Goal: Navigation & Orientation: Find specific page/section

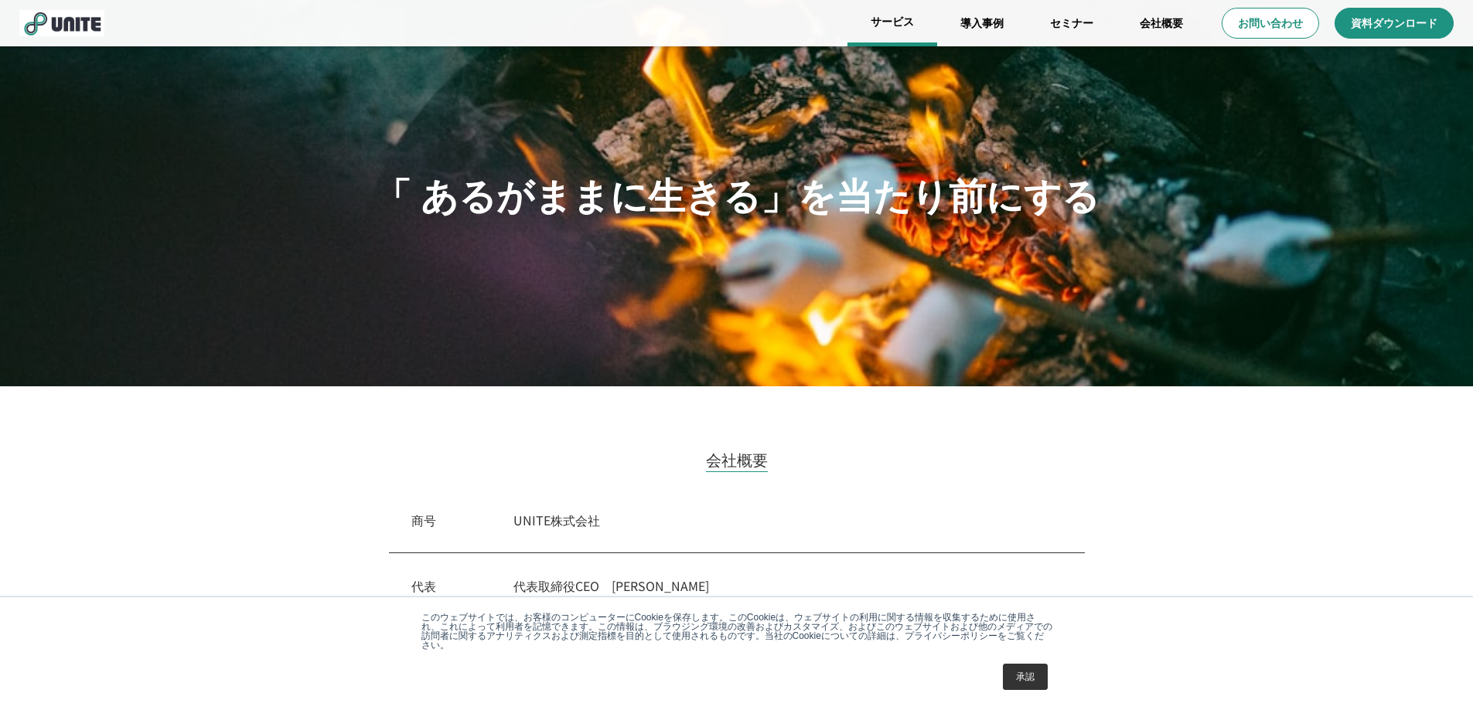
click at [902, 26] on link "サービス" at bounding box center [892, 23] width 90 height 46
click at [1173, 24] on link "会社概要" at bounding box center [1161, 23] width 90 height 46
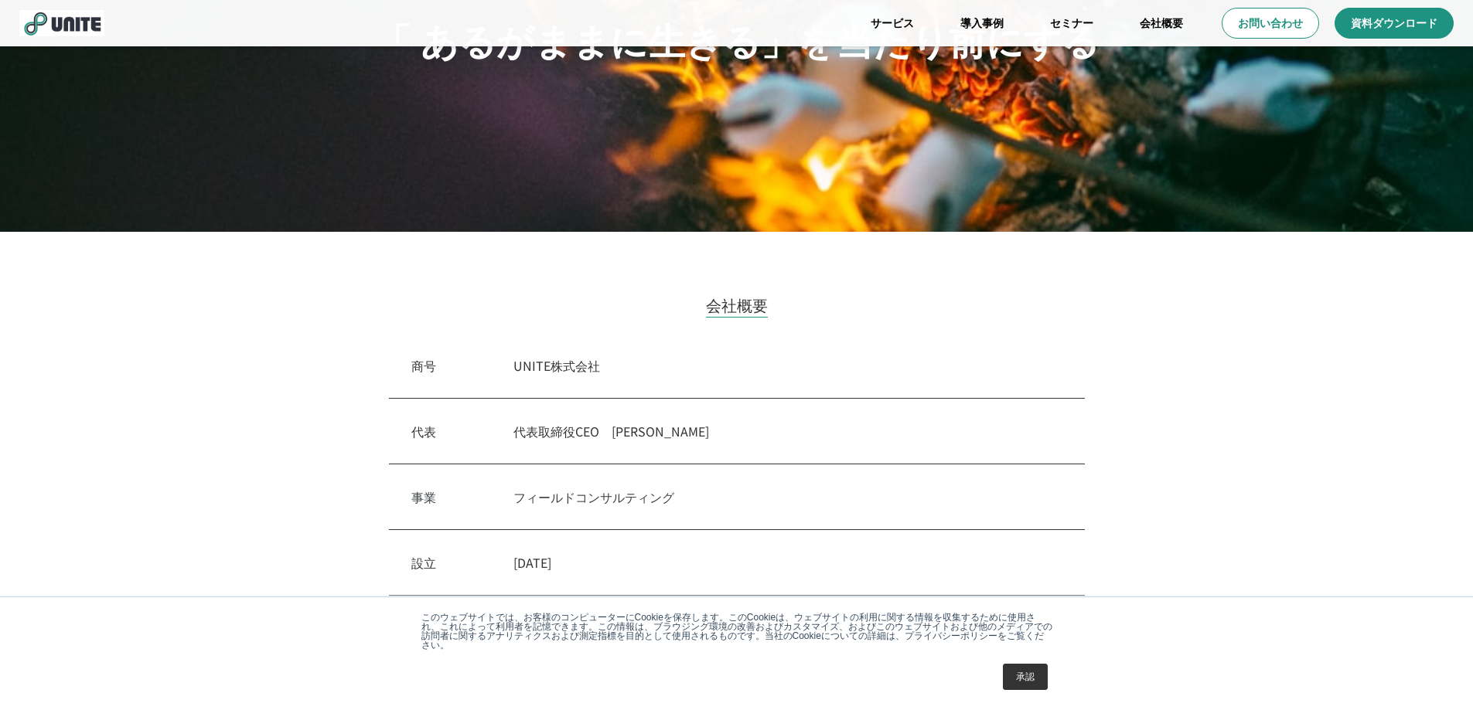
scroll to position [232, 0]
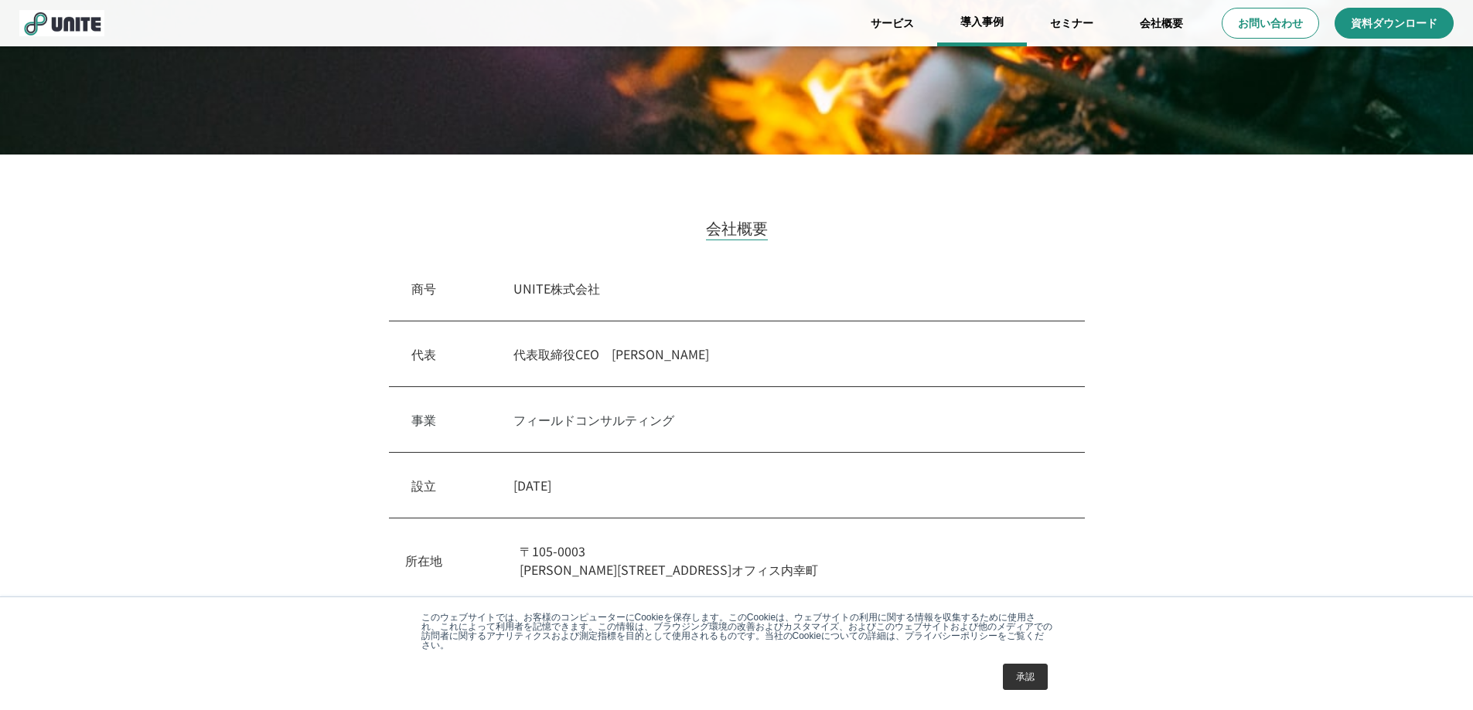
click at [989, 37] on link "導入事例" at bounding box center [982, 23] width 90 height 46
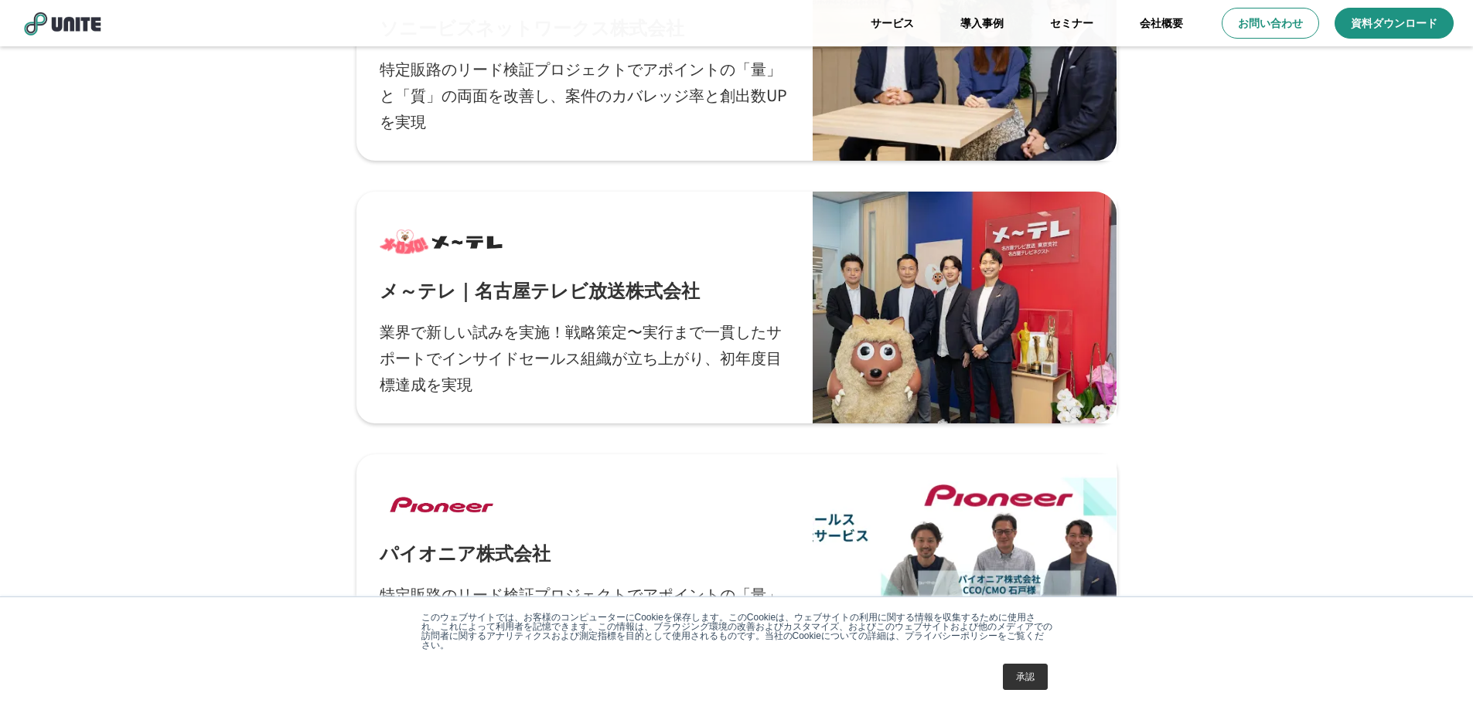
scroll to position [928, 0]
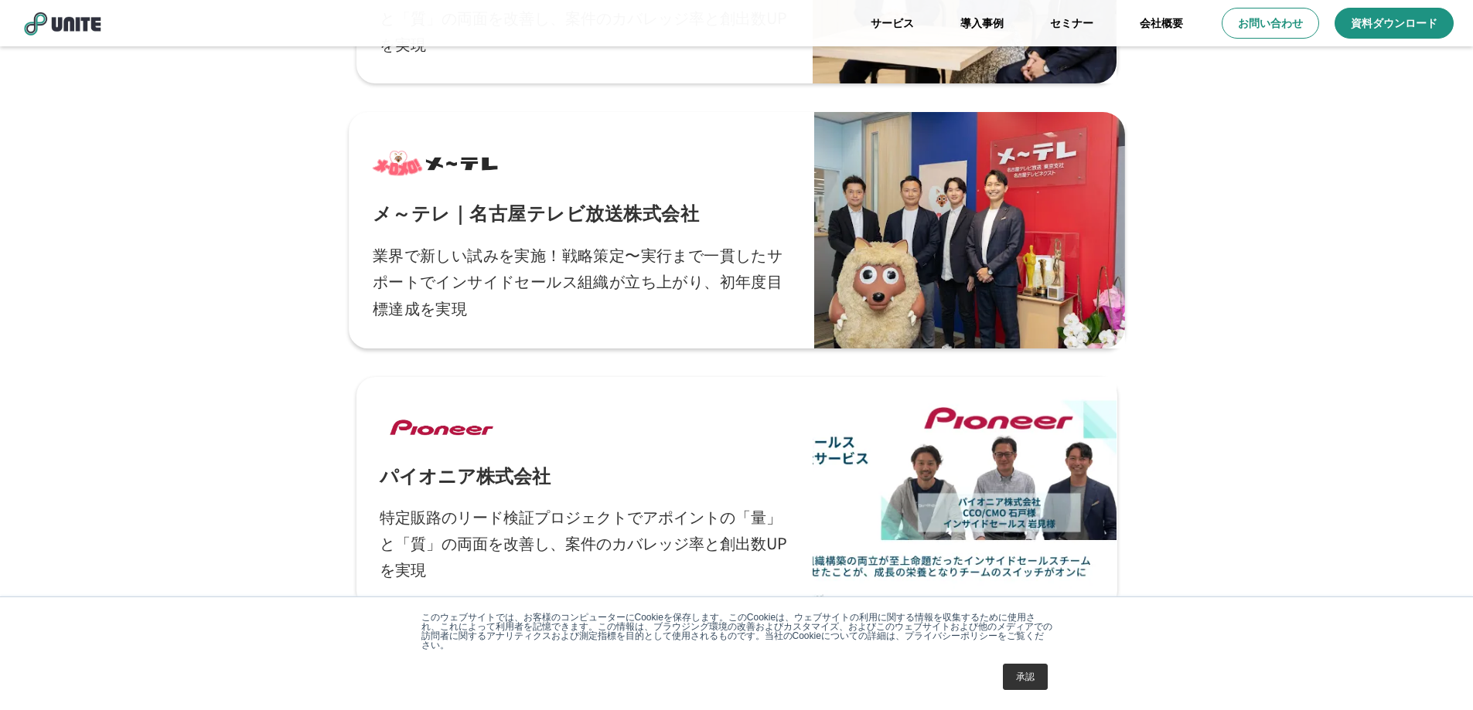
click at [827, 220] on div at bounding box center [969, 230] width 310 height 237
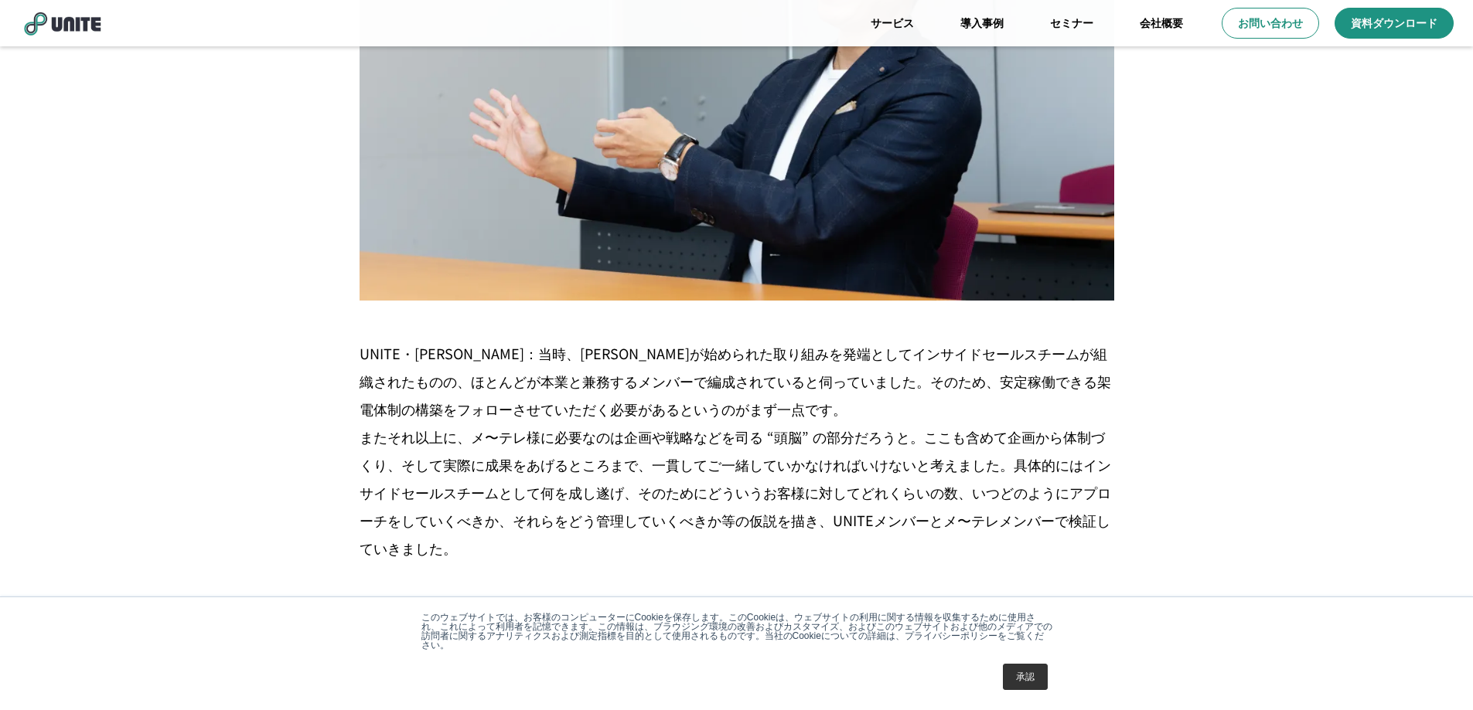
scroll to position [4329, 0]
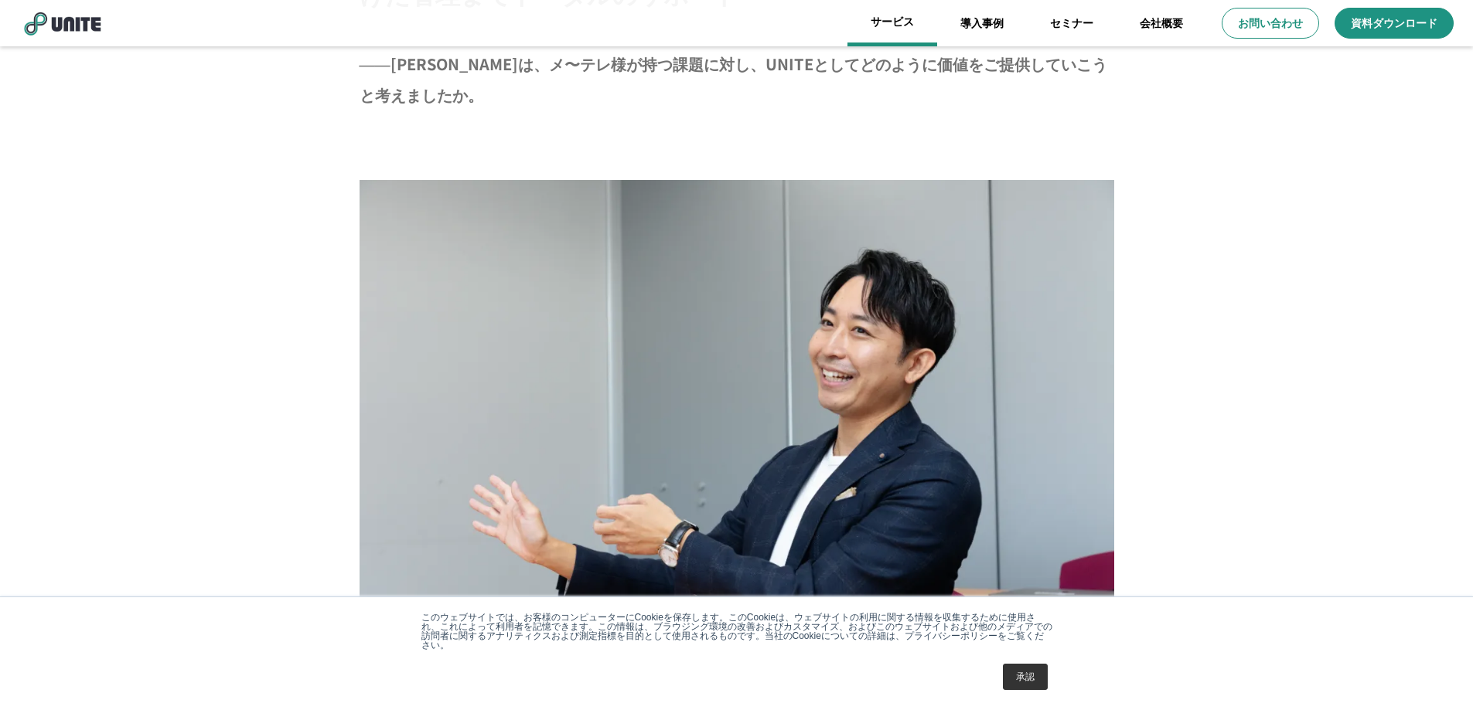
click at [897, 15] on link "サービス" at bounding box center [892, 23] width 90 height 46
click at [889, 34] on link "サービス" at bounding box center [892, 23] width 90 height 46
click at [896, 29] on link "サービス" at bounding box center [892, 23] width 90 height 46
click at [893, 25] on link "サービス" at bounding box center [892, 23] width 90 height 46
click at [1013, 22] on link "導入事例" at bounding box center [982, 23] width 90 height 46
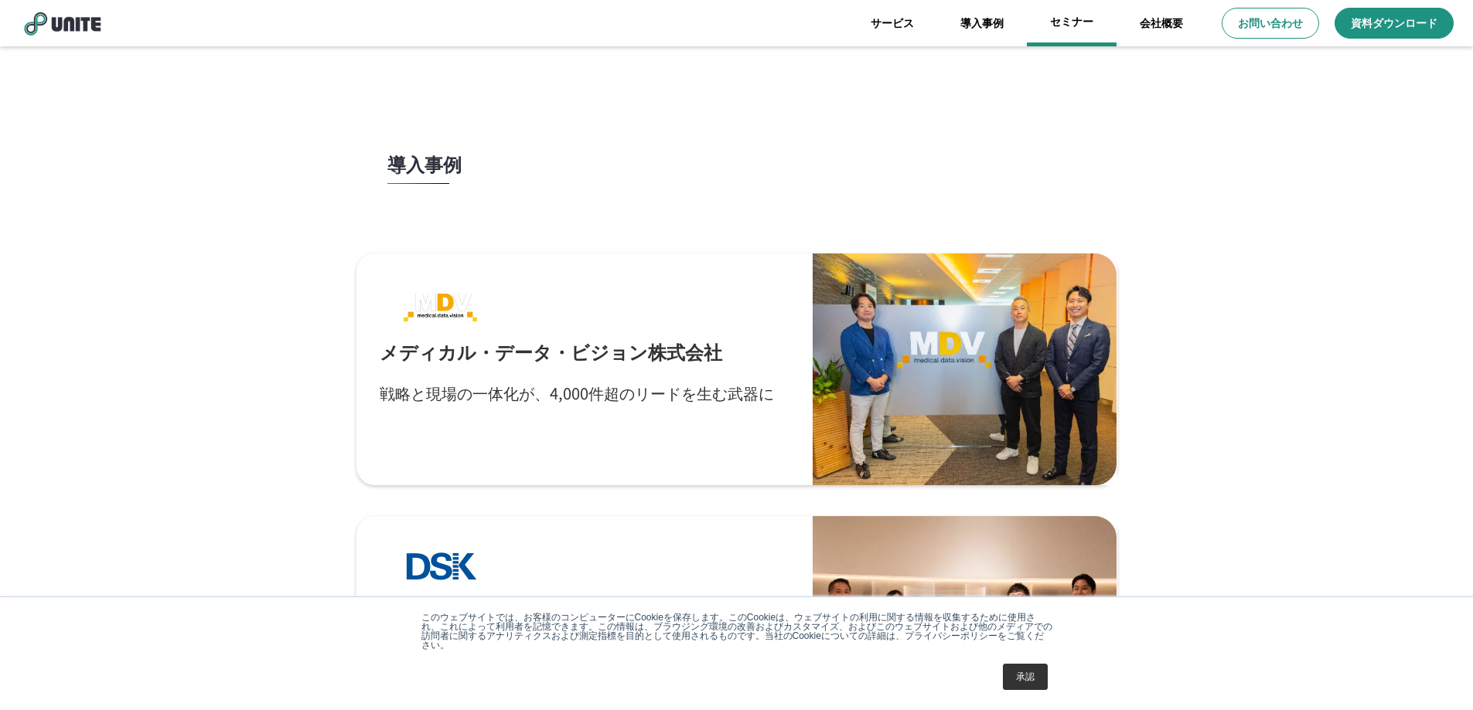
click at [1051, 22] on link "セミナー" at bounding box center [1072, 23] width 90 height 46
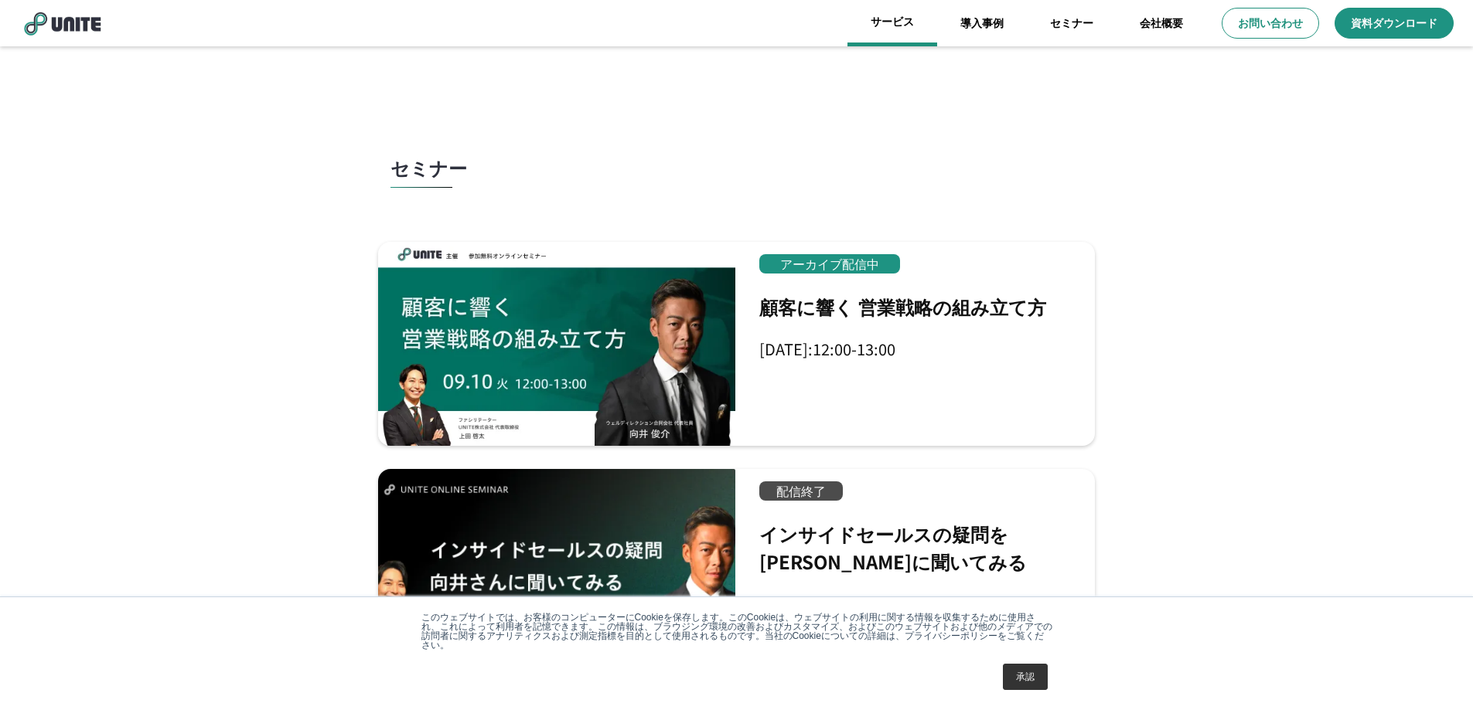
click at [918, 23] on link "サービス" at bounding box center [892, 23] width 90 height 46
click at [1093, 29] on link "セミナー" at bounding box center [1072, 23] width 90 height 46
click at [908, 22] on link "サービス" at bounding box center [892, 23] width 90 height 46
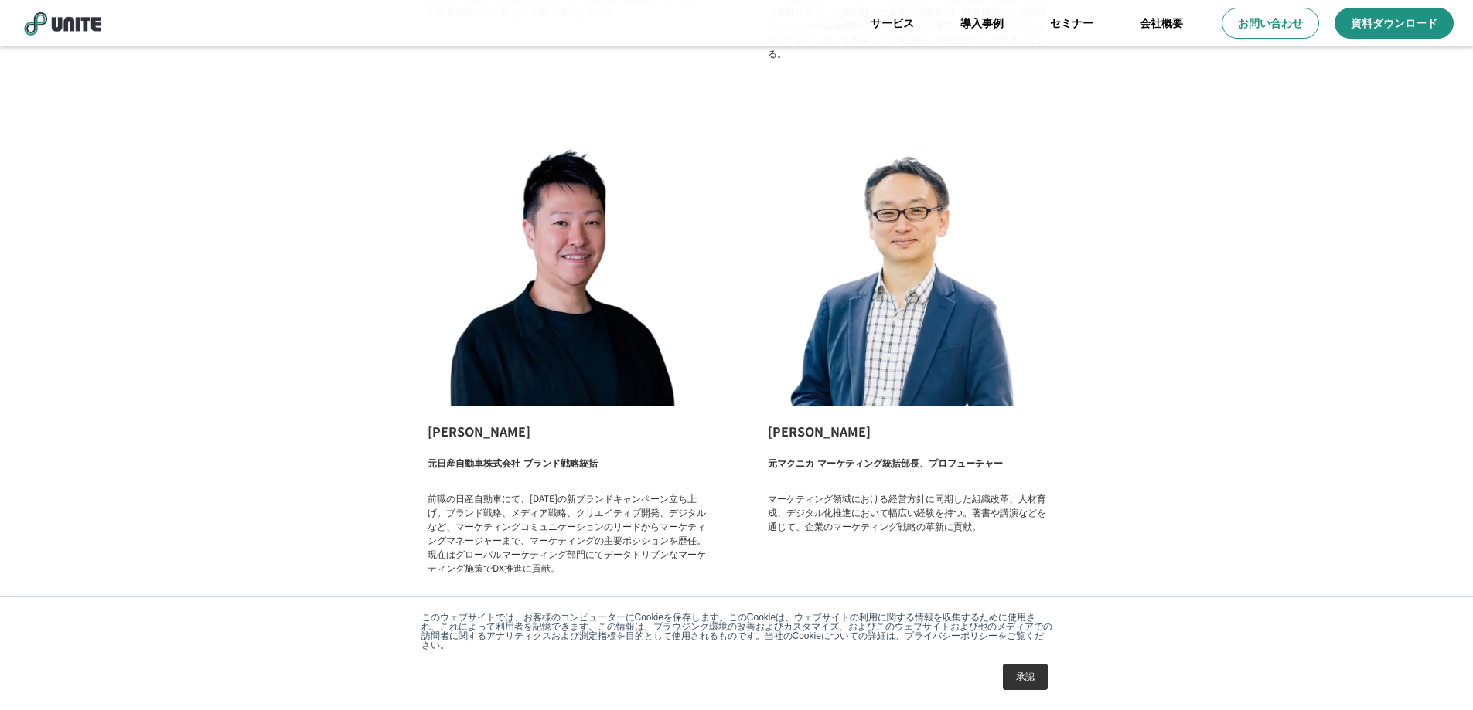
scroll to position [2437, 0]
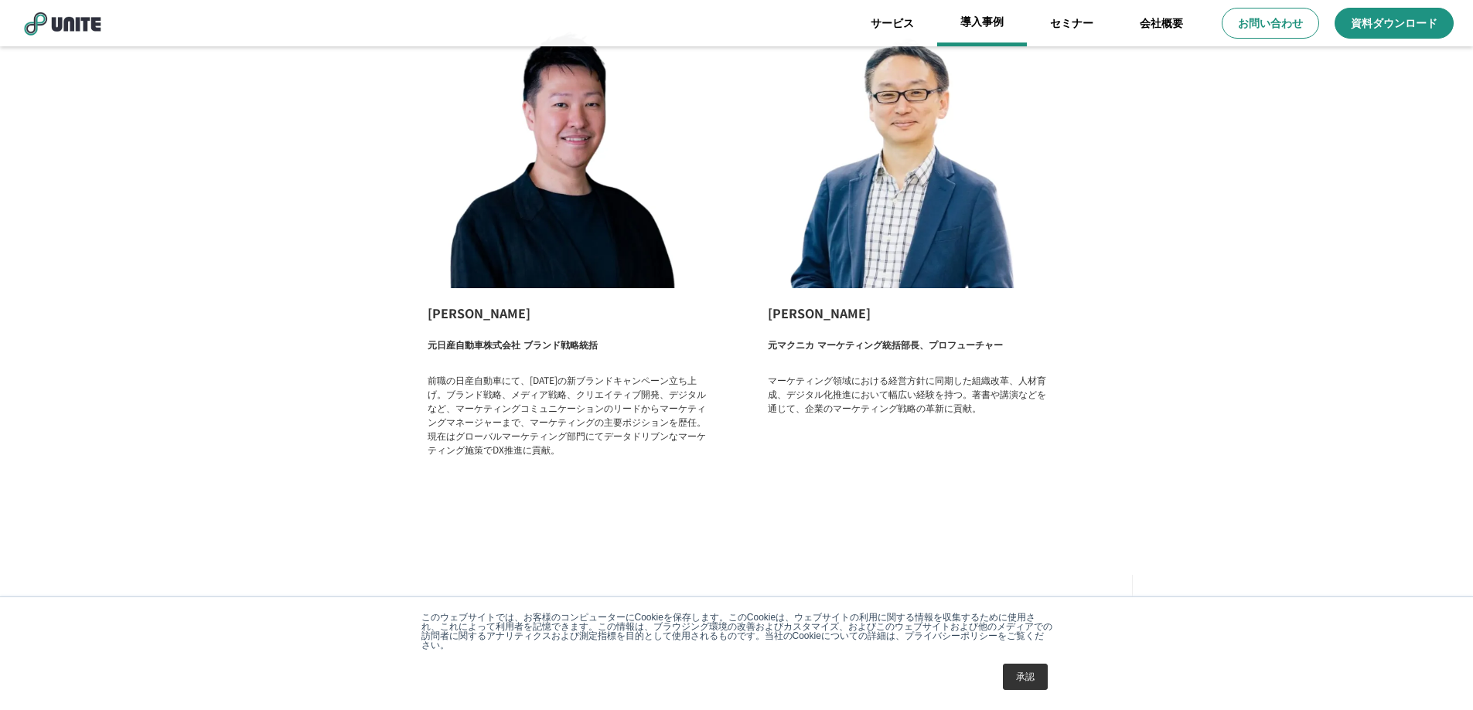
click at [976, 12] on link "導入事例" at bounding box center [982, 23] width 90 height 46
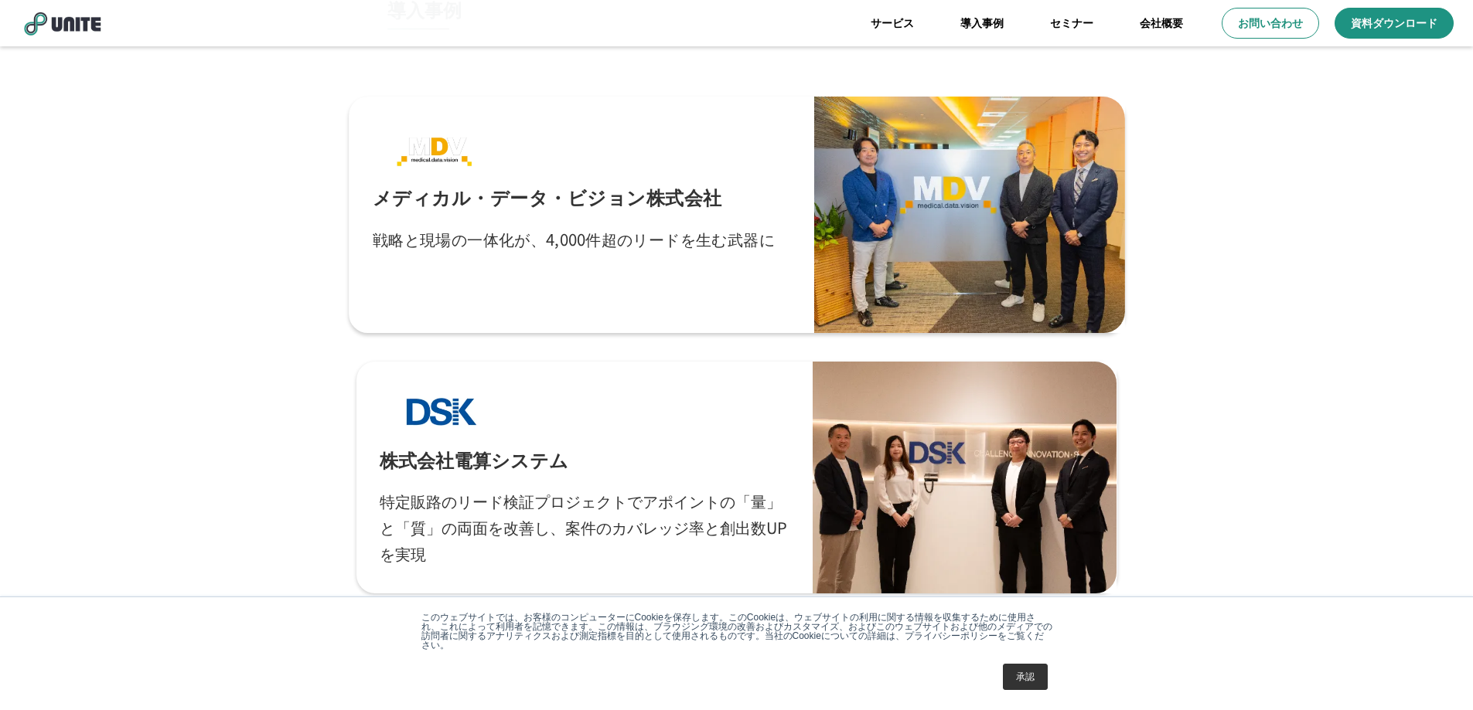
scroll to position [232, 0]
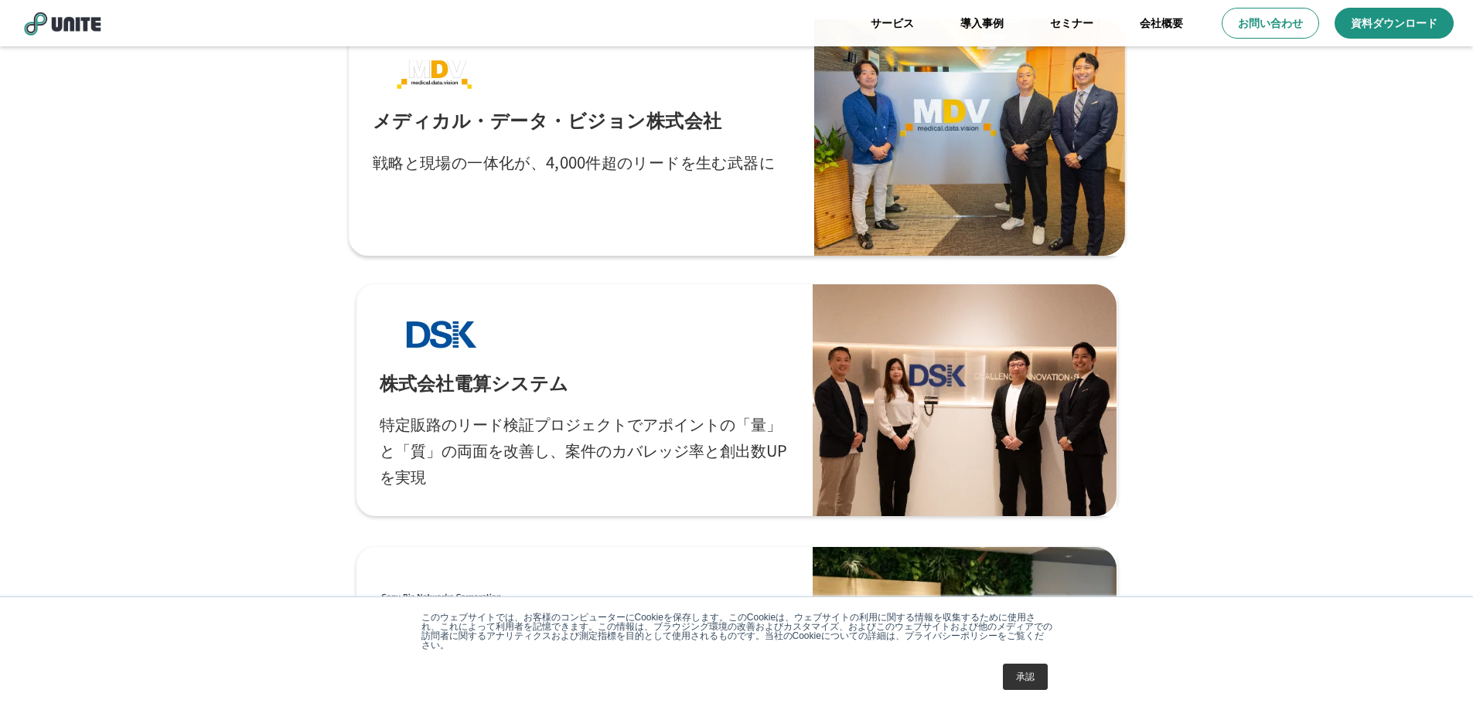
click at [976, 310] on div at bounding box center [964, 400] width 305 height 232
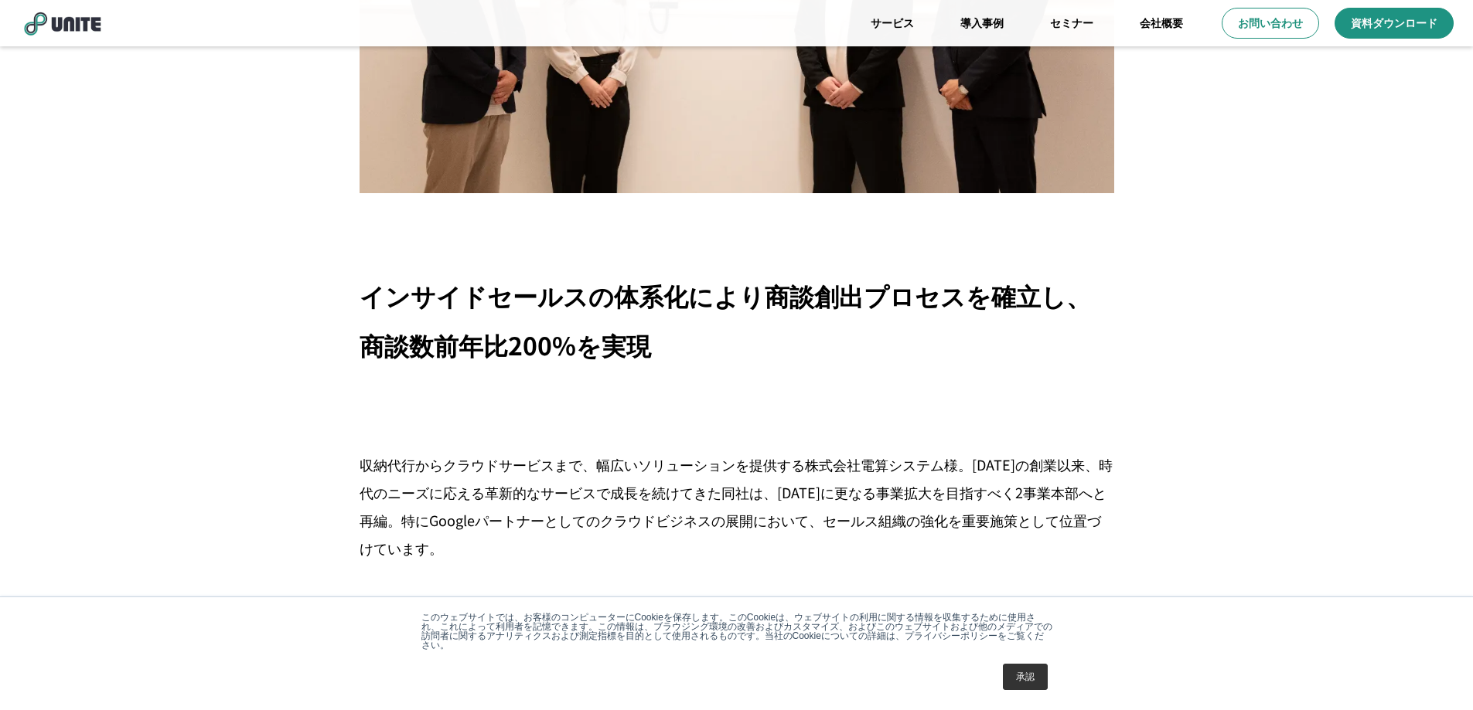
scroll to position [1005, 0]
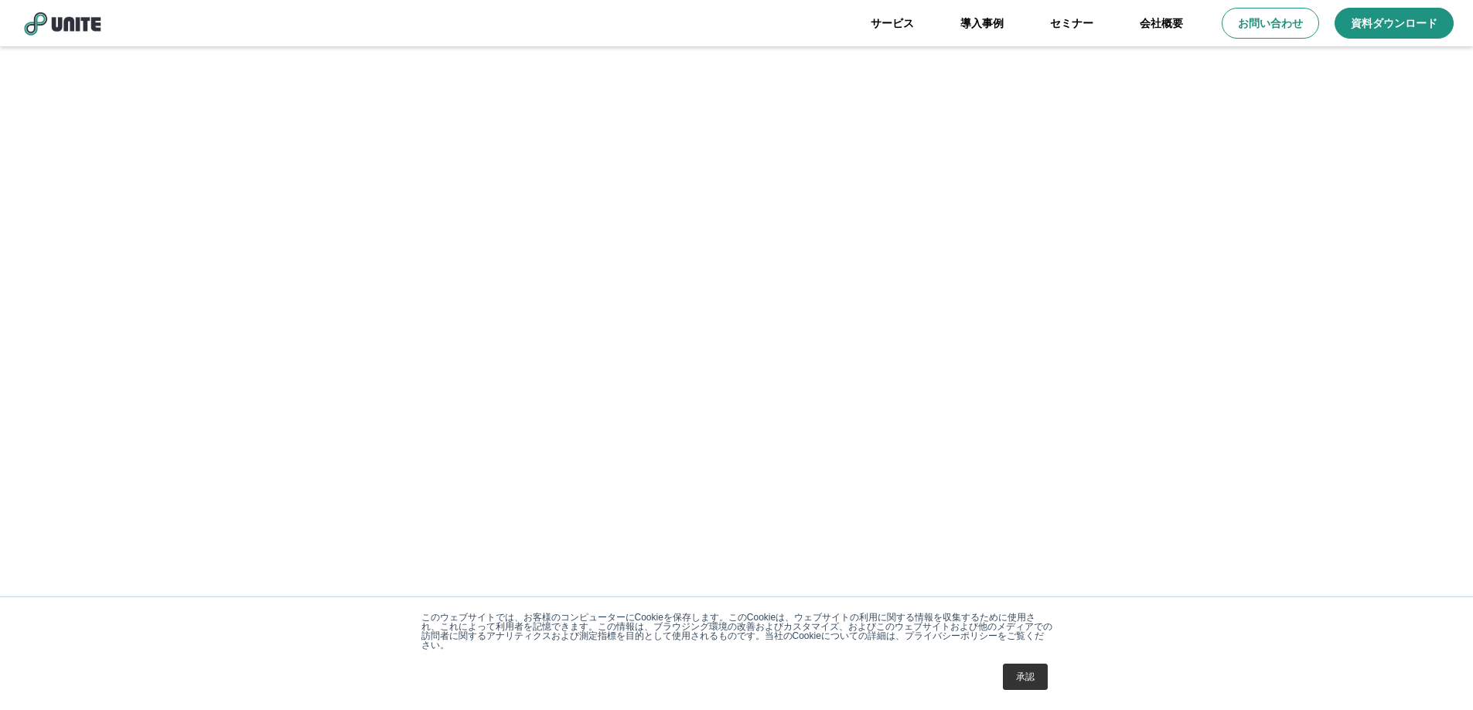
scroll to position [232, 0]
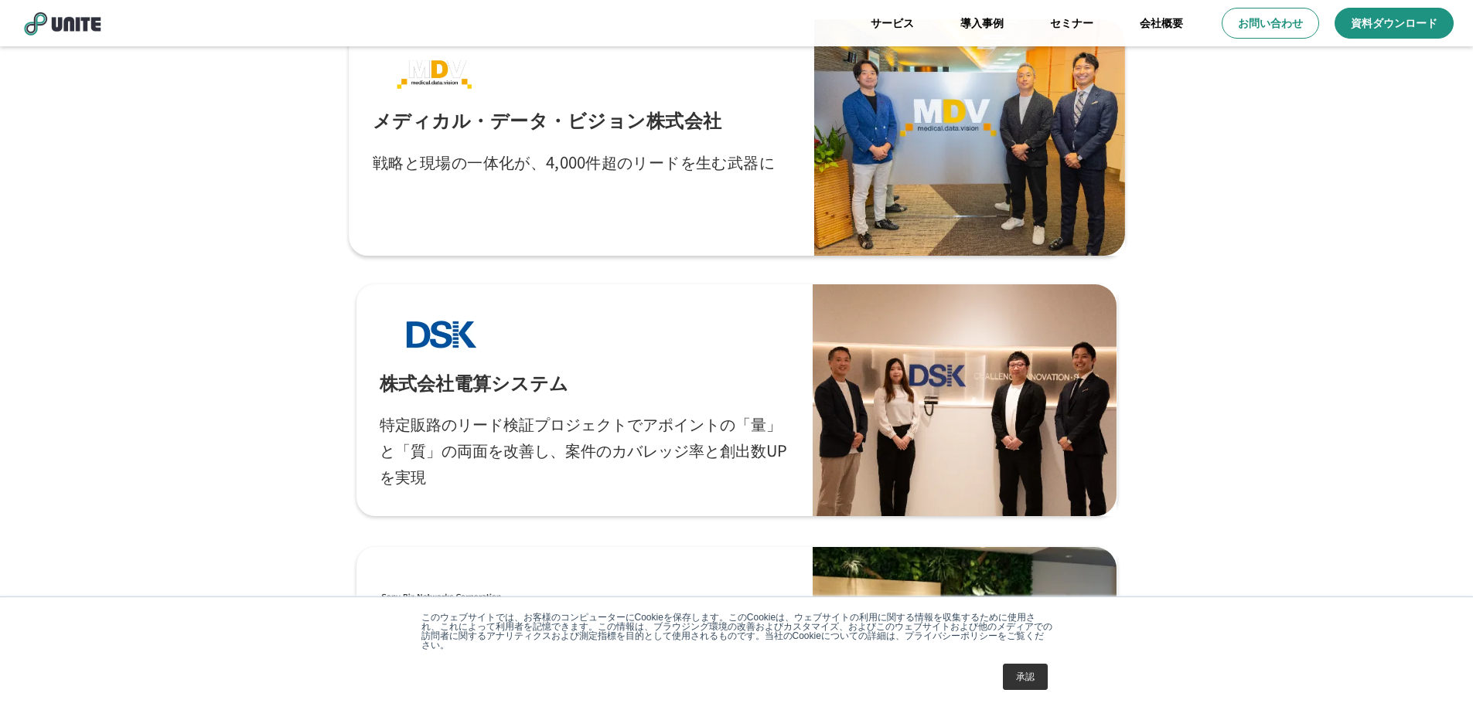
click at [1010, 183] on div at bounding box center [969, 137] width 310 height 237
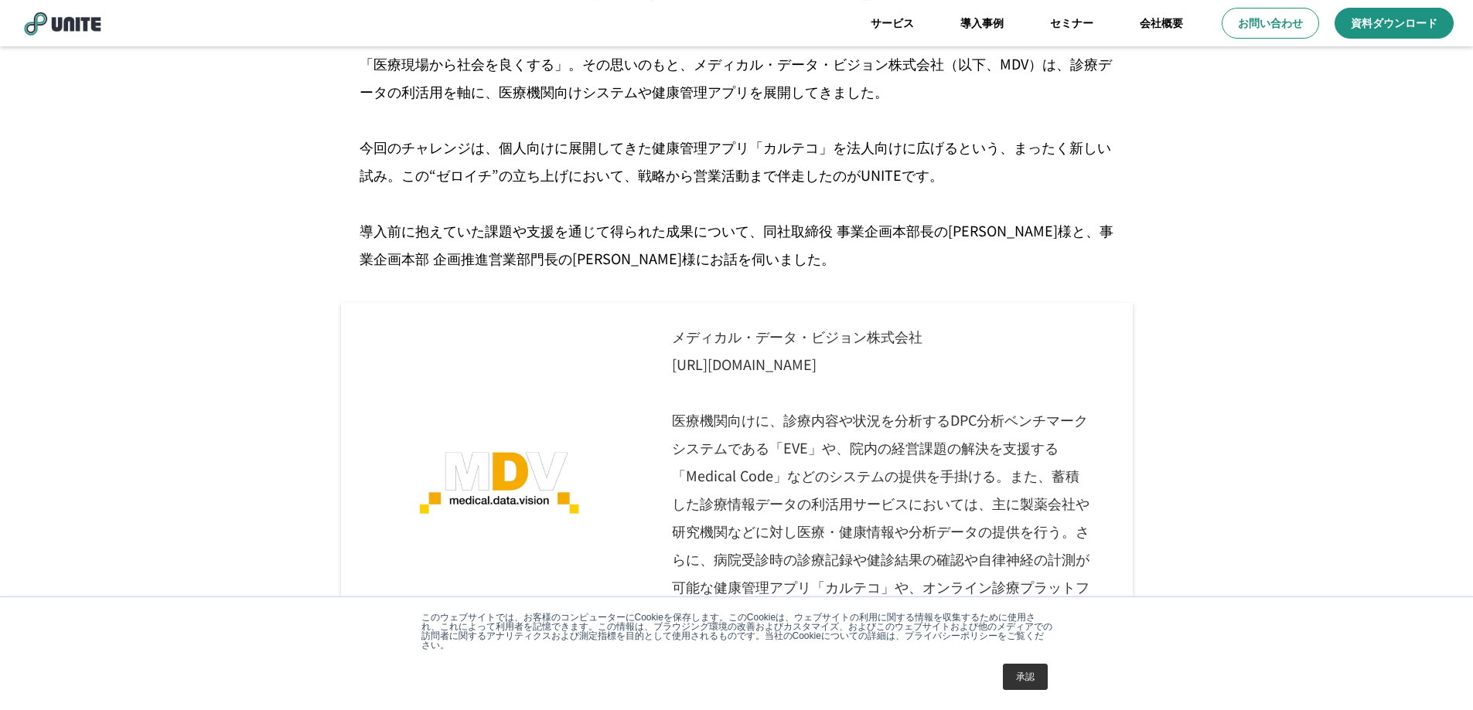
scroll to position [1314, 0]
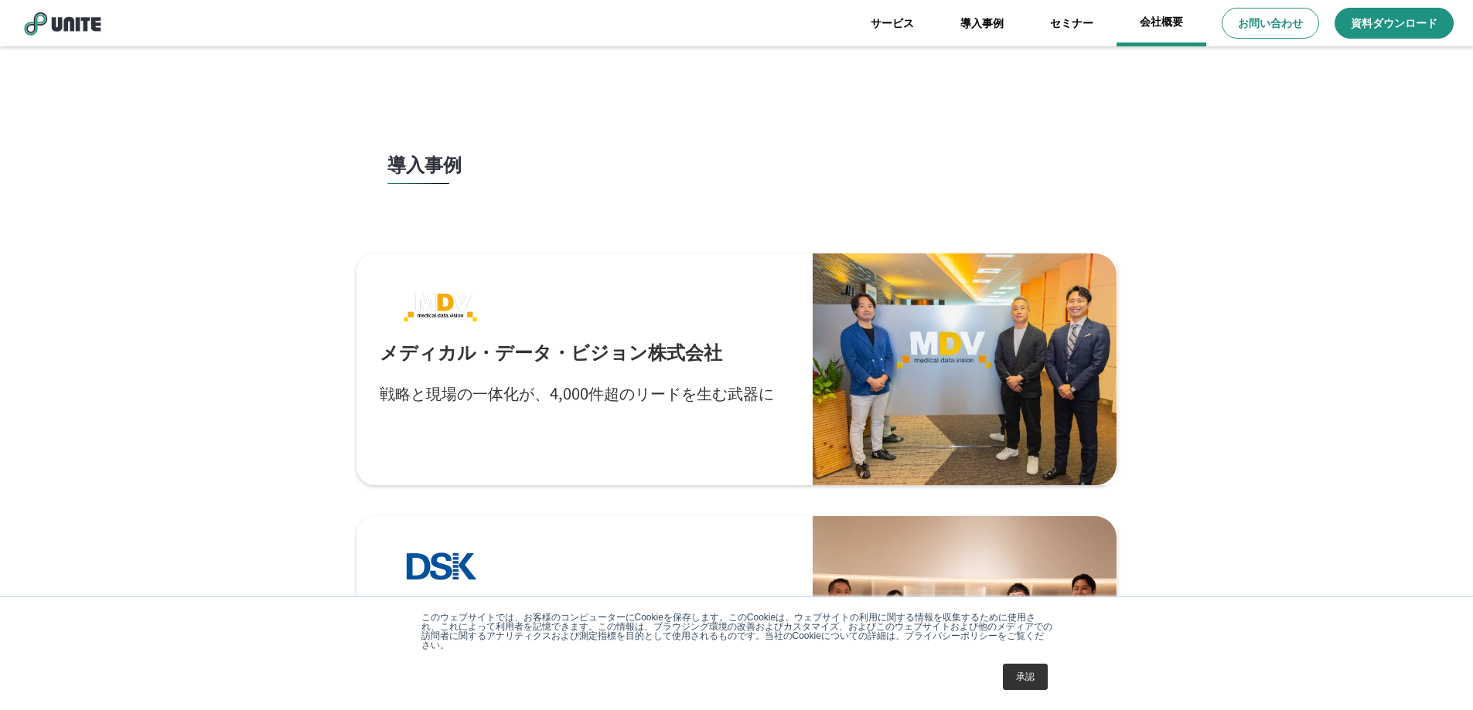
click at [1181, 30] on link "会社概要" at bounding box center [1161, 23] width 90 height 46
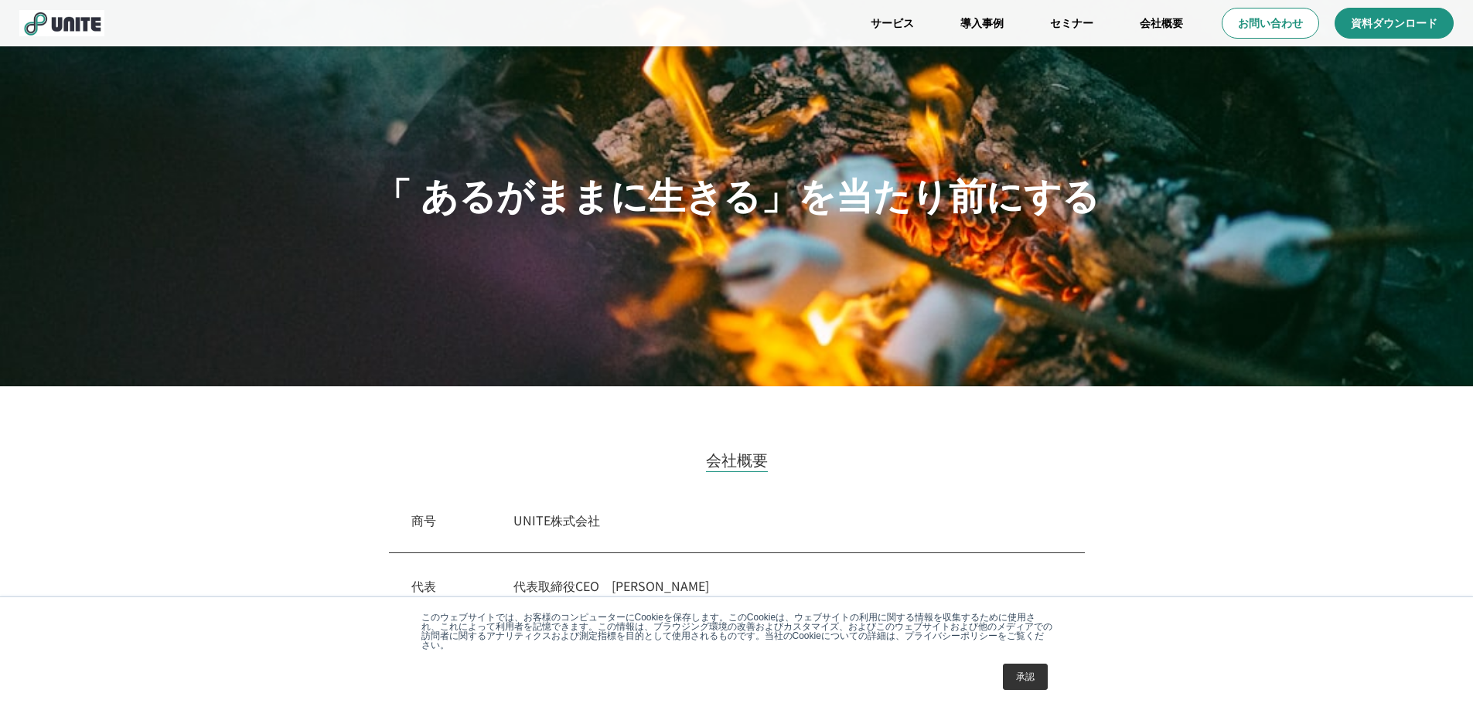
scroll to position [386, 0]
